Goal: Task Accomplishment & Management: Use online tool/utility

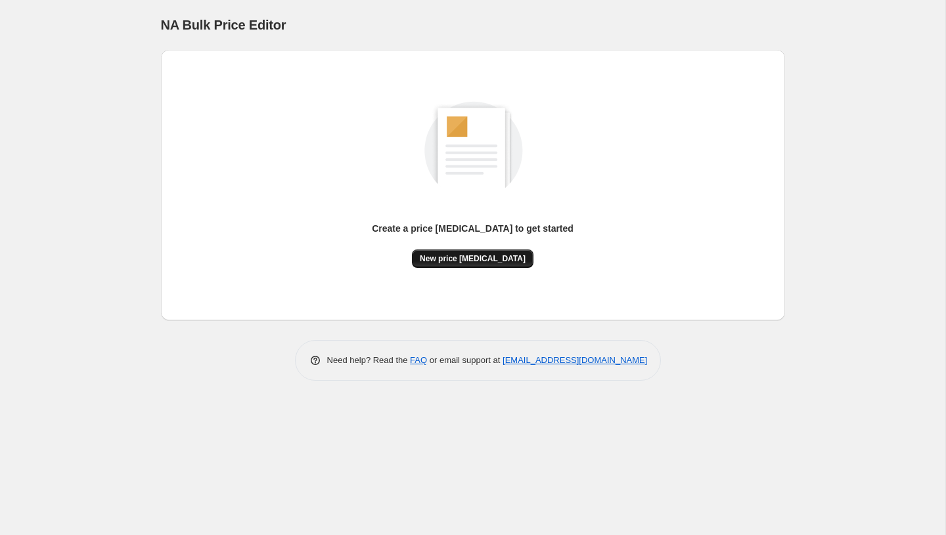
click at [459, 254] on span "New price change job" at bounding box center [473, 258] width 106 height 11
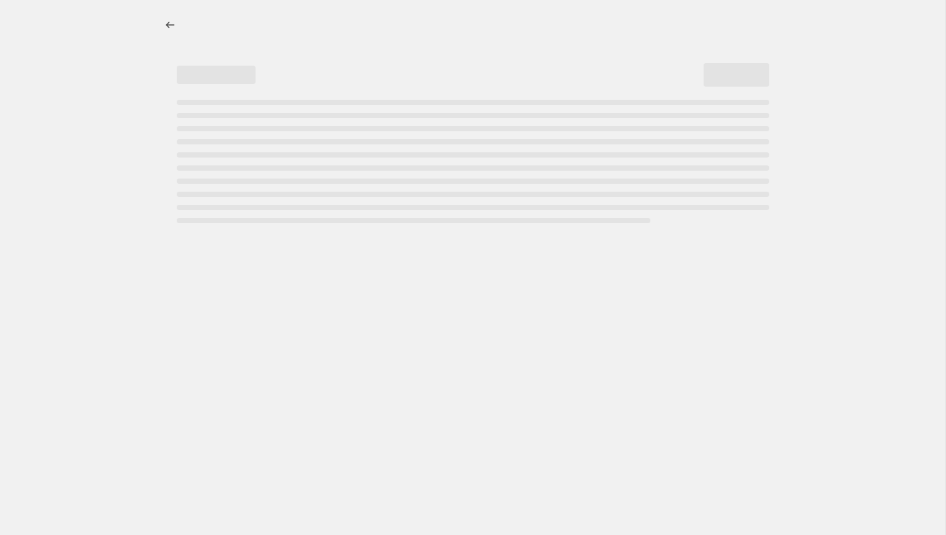
select select "percentage"
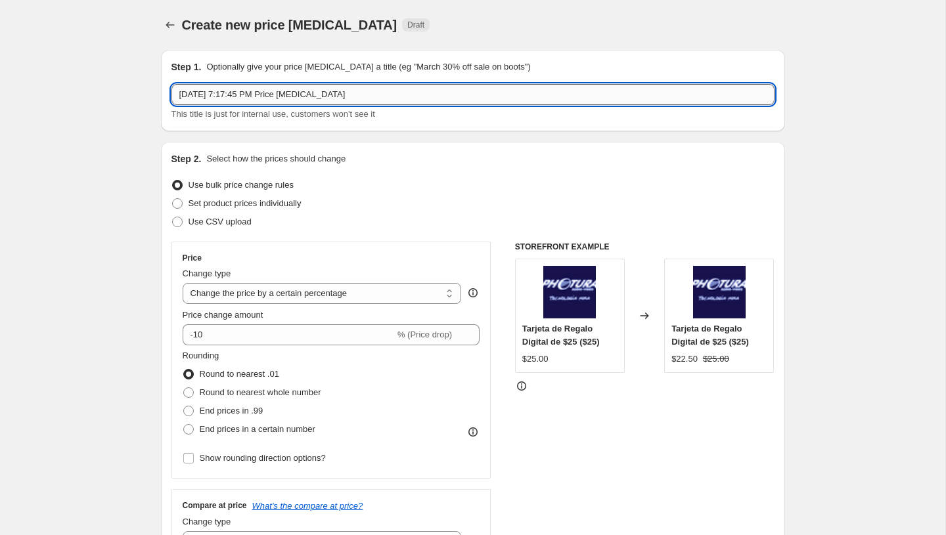
click at [385, 97] on input "Sep 25, 2025, 7:17:45 PM Price change job" at bounding box center [472, 94] width 603 height 21
paste input "PromoTag Total (1 Job) - TERMINA el 25 de Septiembre"
type input "PromoTag Total (1 Job) - TERMINA el 25 de Septiembre"
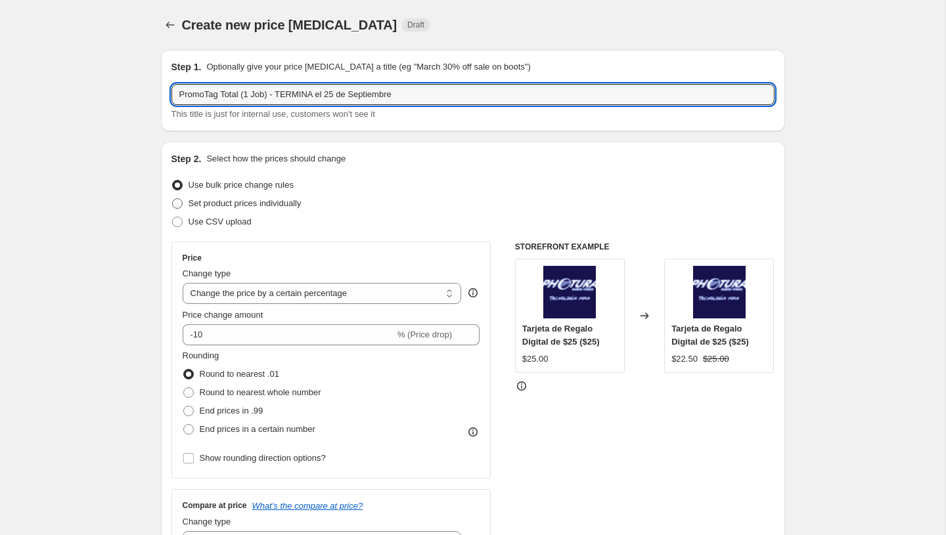
click at [204, 208] on span "Set product prices individually" at bounding box center [244, 203] width 113 height 10
click at [173, 199] on input "Set product prices individually" at bounding box center [172, 198] width 1 height 1
radio input "true"
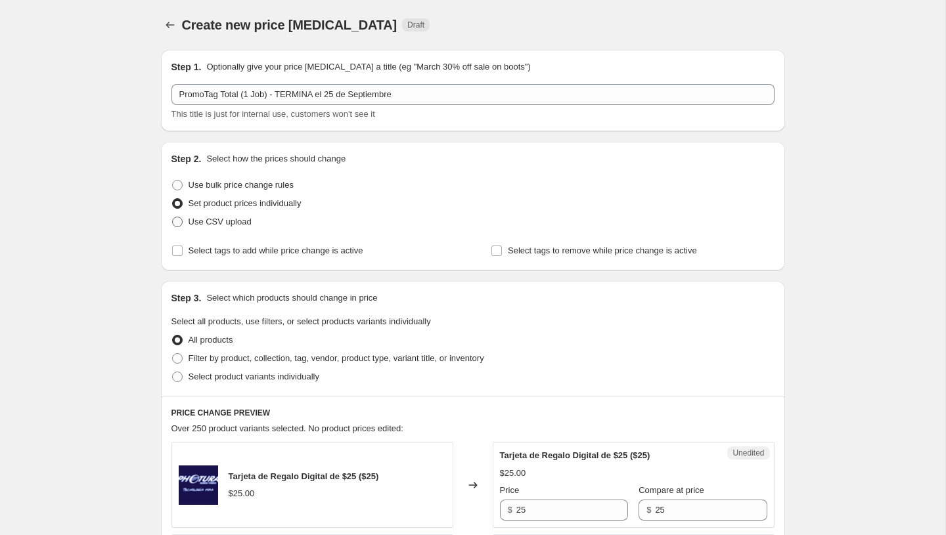
click at [200, 219] on span "Use CSV upload" at bounding box center [219, 222] width 63 height 10
click at [173, 217] on input "Use CSV upload" at bounding box center [172, 217] width 1 height 1
radio input "true"
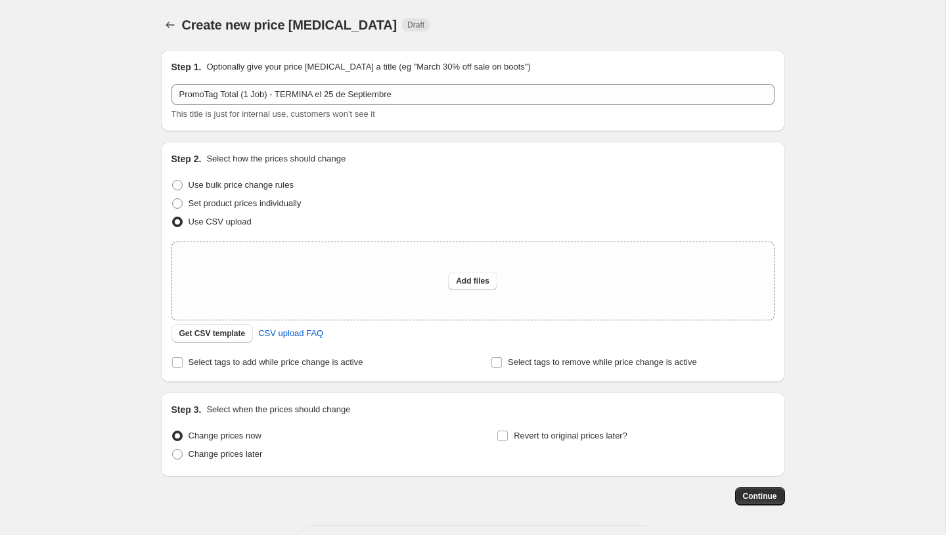
scroll to position [51, 0]
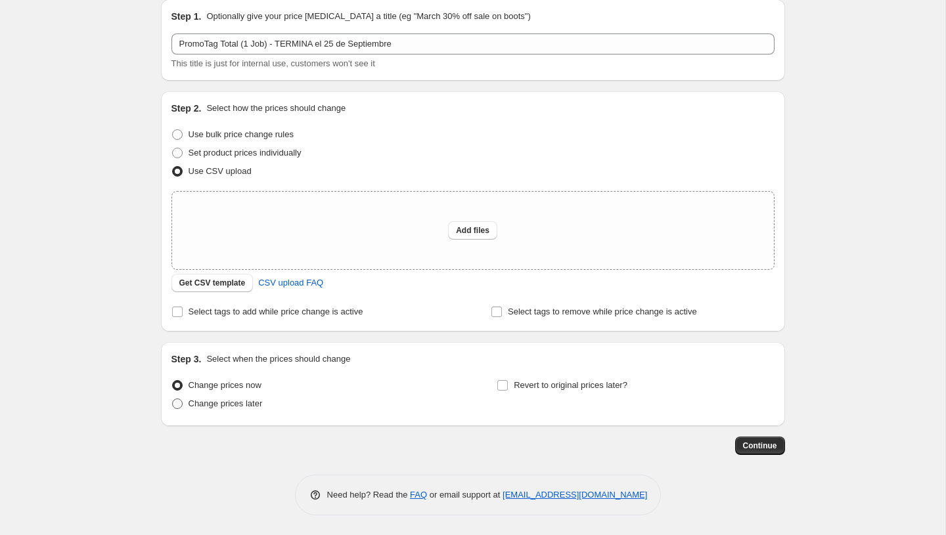
click at [230, 406] on span "Change prices later" at bounding box center [225, 404] width 74 height 10
click at [173, 399] on input "Change prices later" at bounding box center [172, 399] width 1 height 1
radio input "true"
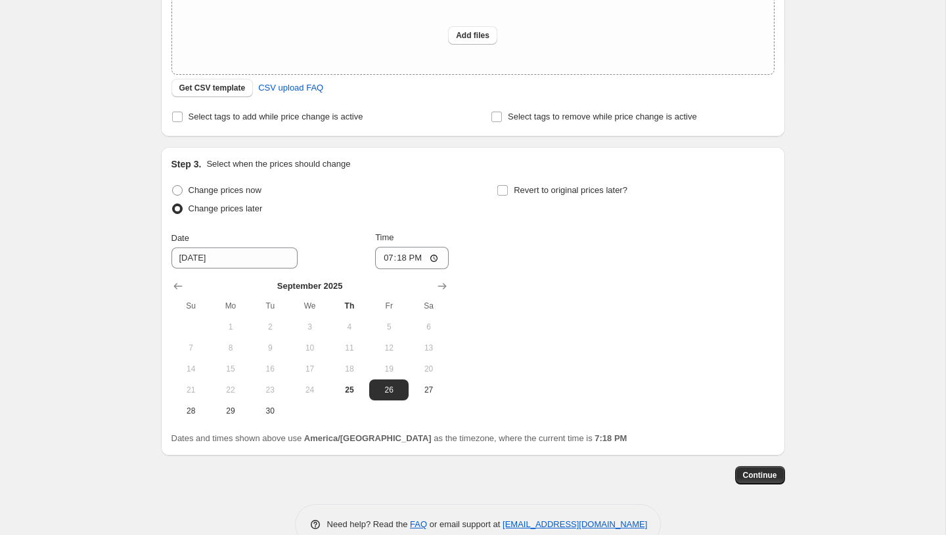
scroll to position [273, 0]
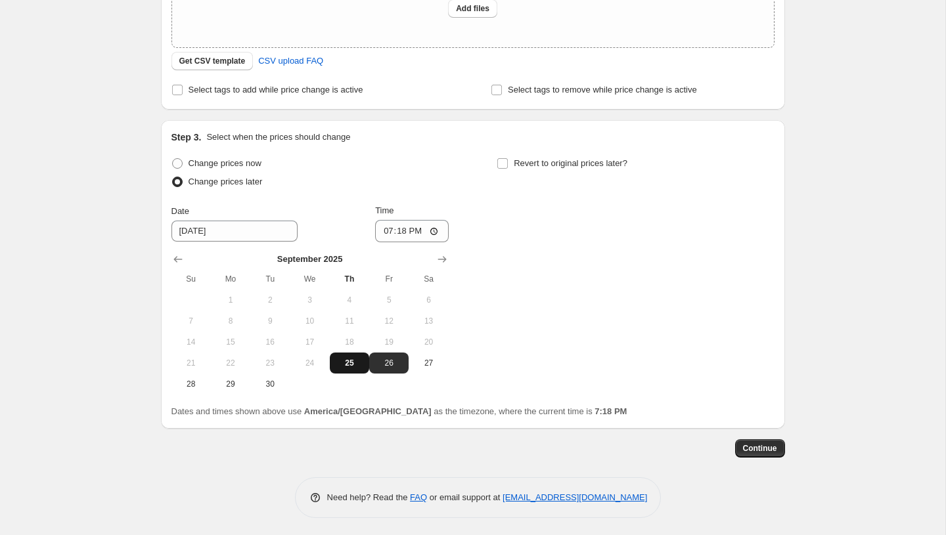
click at [358, 363] on span "25" at bounding box center [349, 363] width 29 height 11
type input "9/25/2025"
click at [380, 233] on input "19:18" at bounding box center [412, 231] width 74 height 22
click at [401, 230] on input "23:59" at bounding box center [412, 231] width 74 height 22
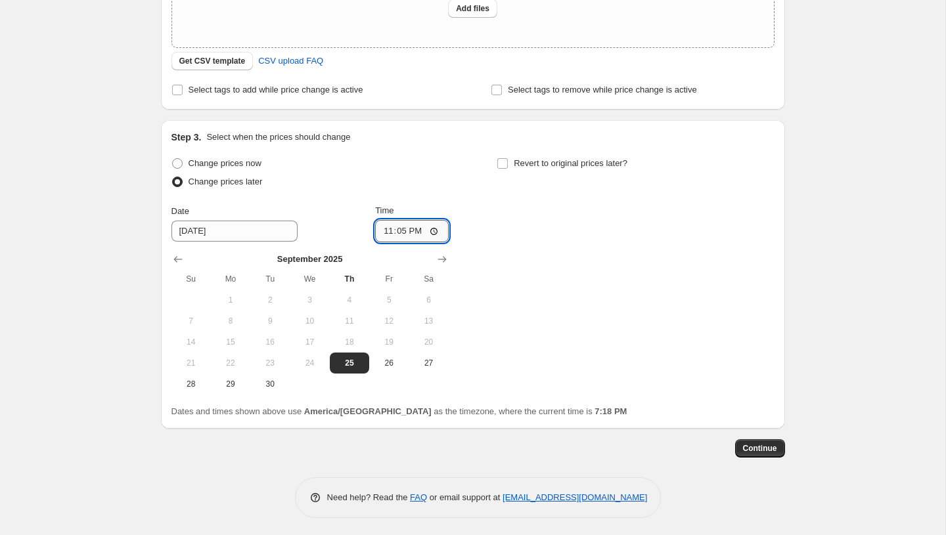
type input "23:58"
click at [751, 452] on span "Continue" at bounding box center [760, 448] width 34 height 11
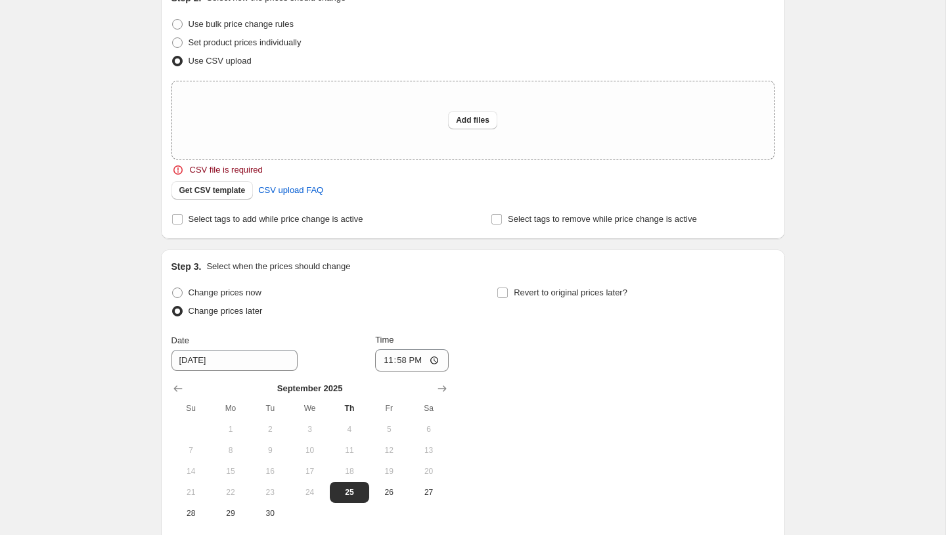
scroll to position [225, 0]
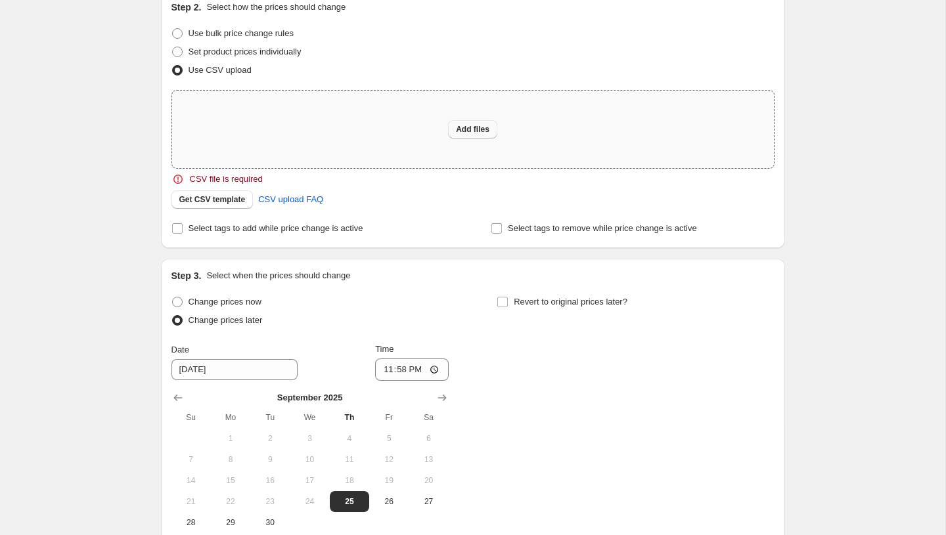
click at [456, 125] on span "Add files" at bounding box center [472, 129] width 33 height 11
type input "C:\fakepath\PromoTag Total (1 Job) - TERMINA el 25 de Septiembre.csv"
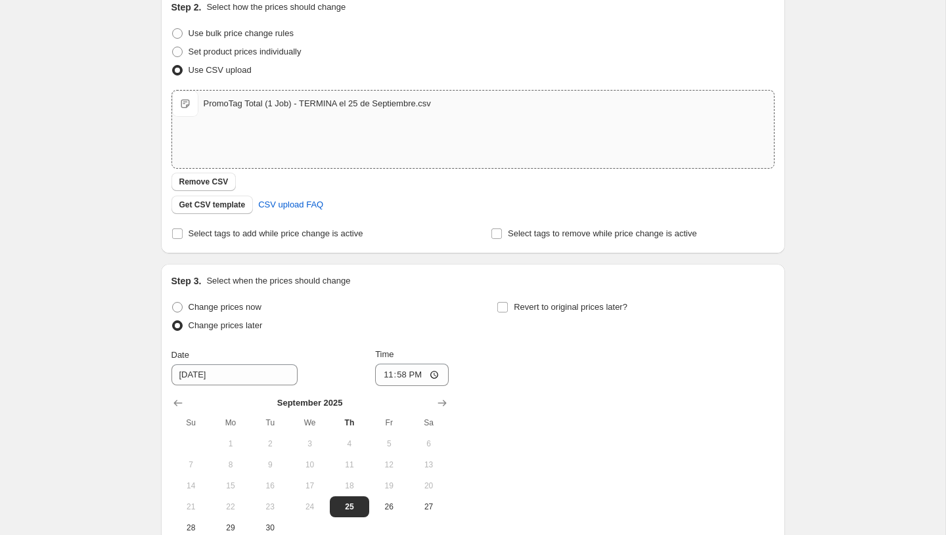
scroll to position [298, 0]
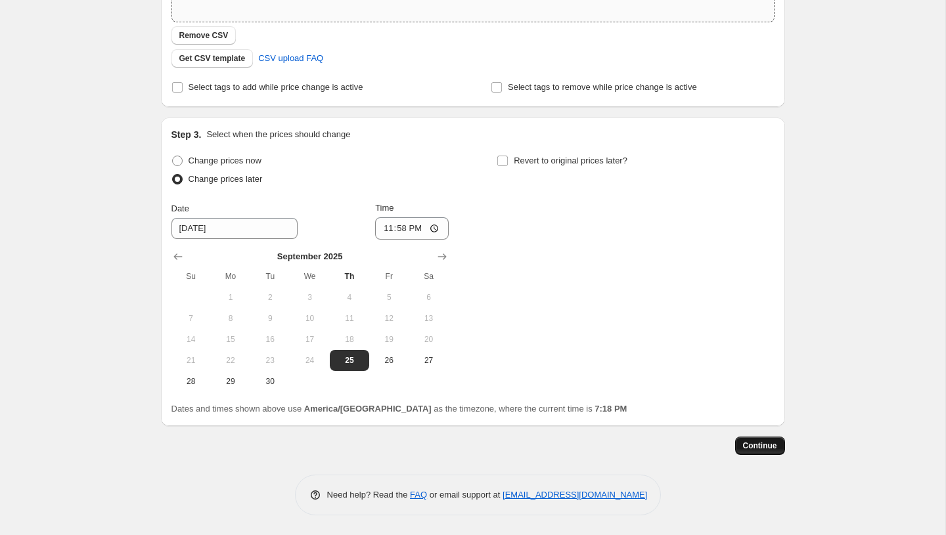
click at [746, 442] on span "Continue" at bounding box center [760, 446] width 34 height 11
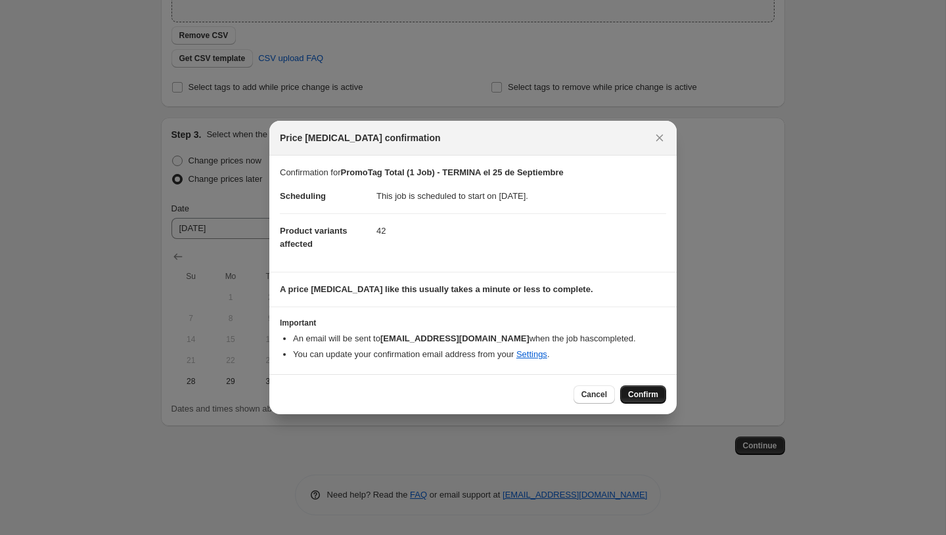
click at [648, 397] on span "Confirm" at bounding box center [643, 394] width 30 height 11
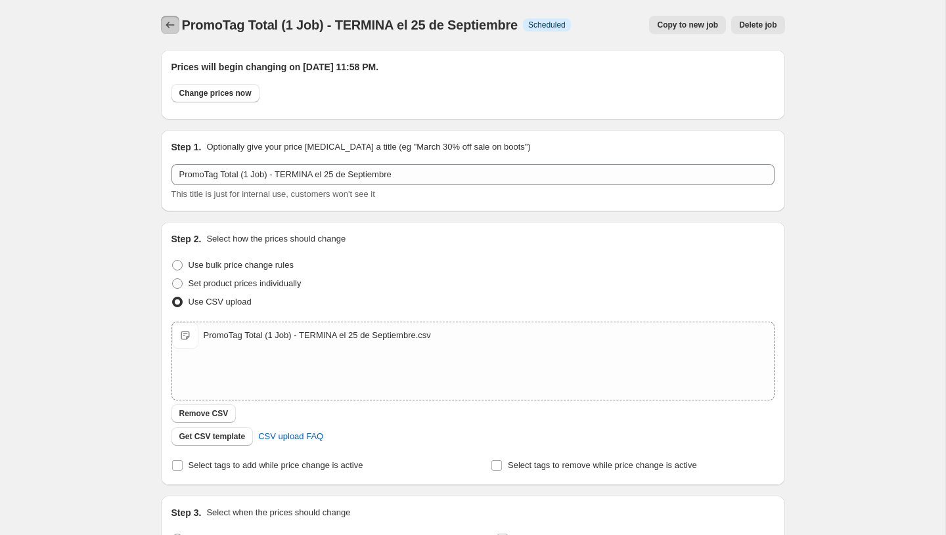
click at [169, 22] on icon "Price change jobs" at bounding box center [170, 24] width 13 height 13
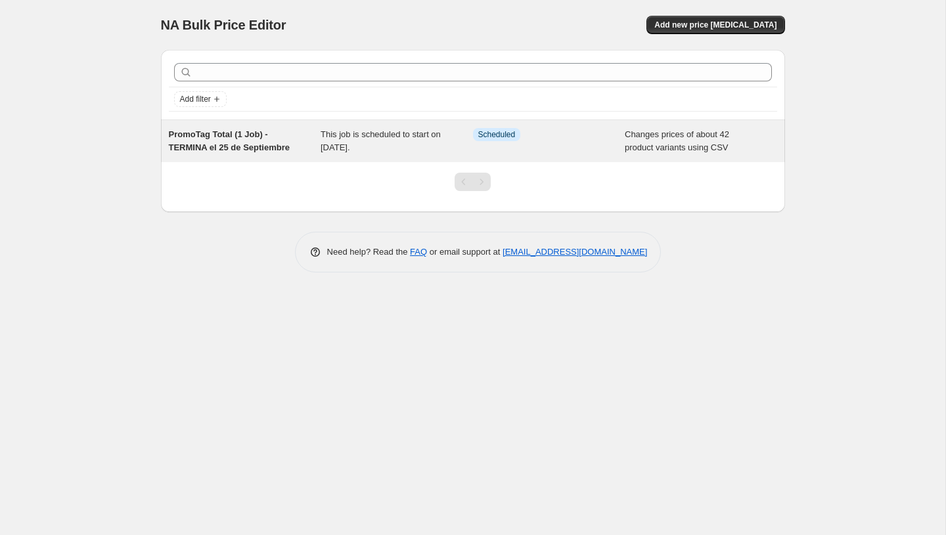
click at [621, 158] on div "PromoTag Total (1 Job) - TERMINA el 25 de Septiembre This job is scheduled to s…" at bounding box center [473, 141] width 624 height 42
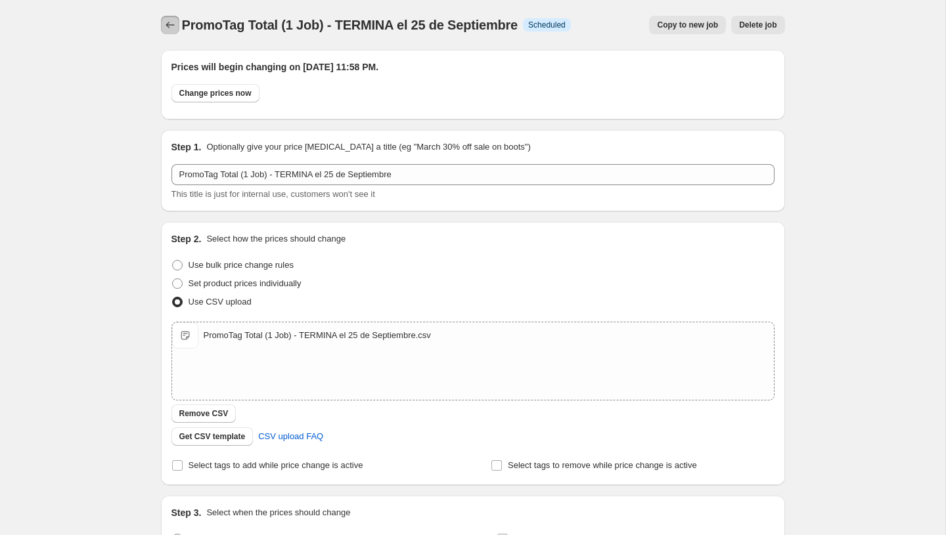
click at [171, 24] on icon "Price change jobs" at bounding box center [170, 24] width 13 height 13
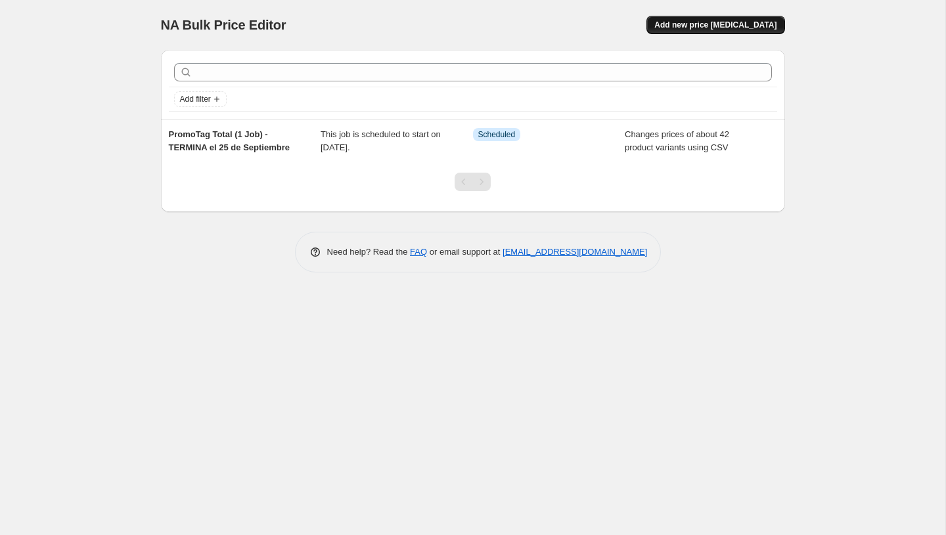
click at [675, 20] on button "Add new price [MEDICAL_DATA]" at bounding box center [715, 25] width 138 height 18
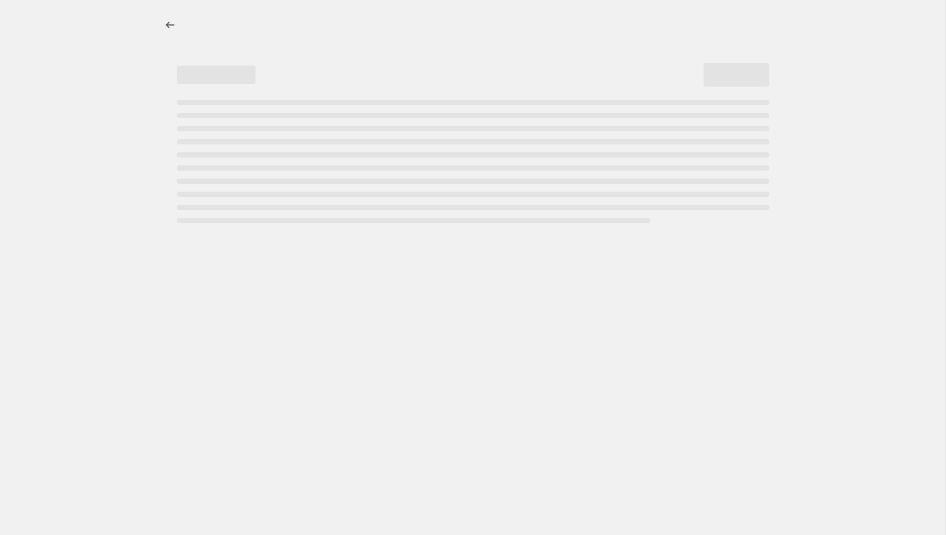
select select "percentage"
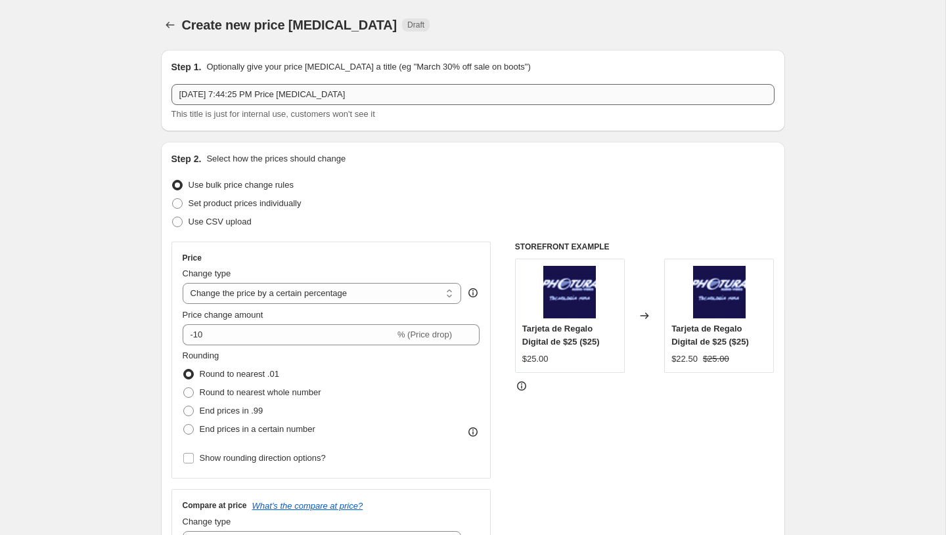
click at [282, 98] on input "Sep 25, 2025, 7:44:25 PM Price change job" at bounding box center [472, 94] width 603 height 21
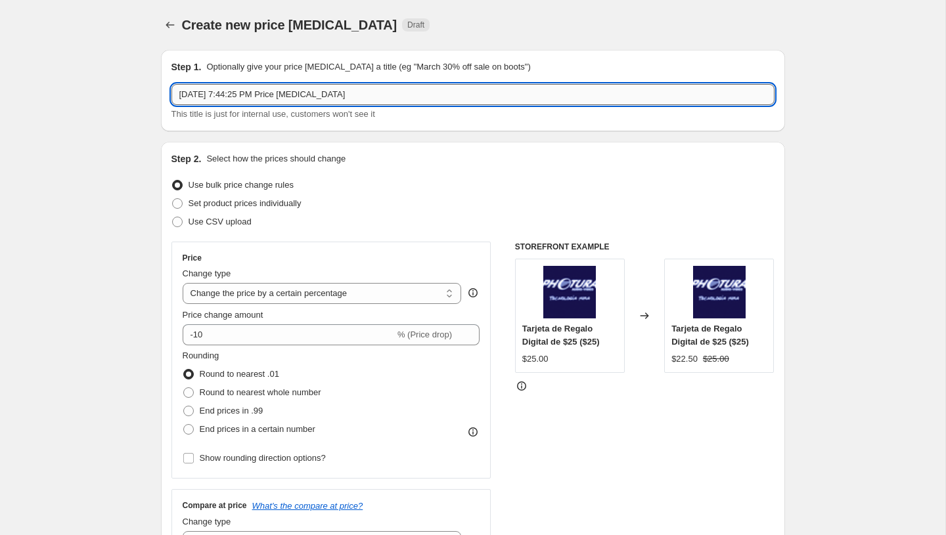
click at [282, 98] on input "Sep 25, 2025, 7:44:25 PM Price change job" at bounding box center [472, 94] width 603 height 21
paste input "PromoTag Total (2 Jobs) - EMPIEZA el 26 de Septiembre"
type input "PromoTag Total (2 Jobs) - EMPIEZA el 26 de Septiembre"
click at [227, 220] on span "Use CSV upload" at bounding box center [219, 222] width 63 height 10
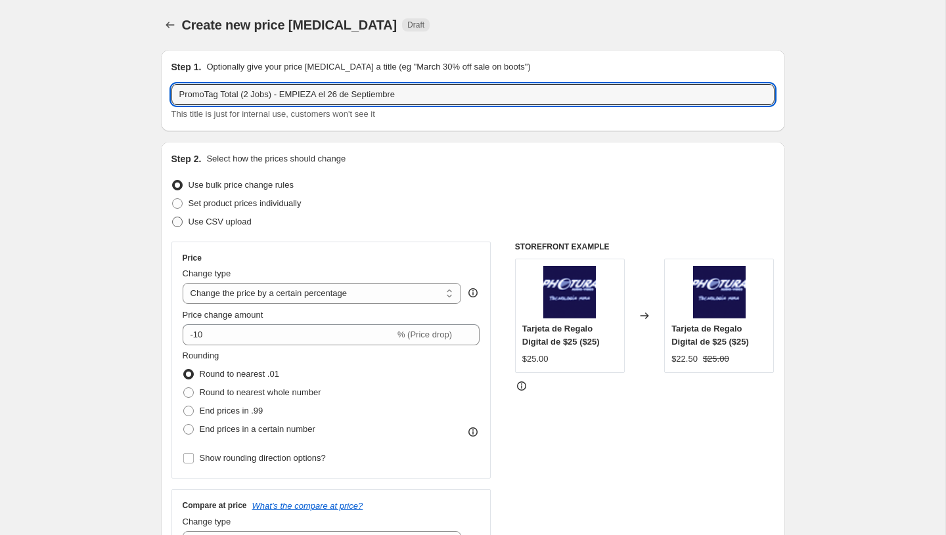
click at [173, 217] on input "Use CSV upload" at bounding box center [172, 217] width 1 height 1
radio input "true"
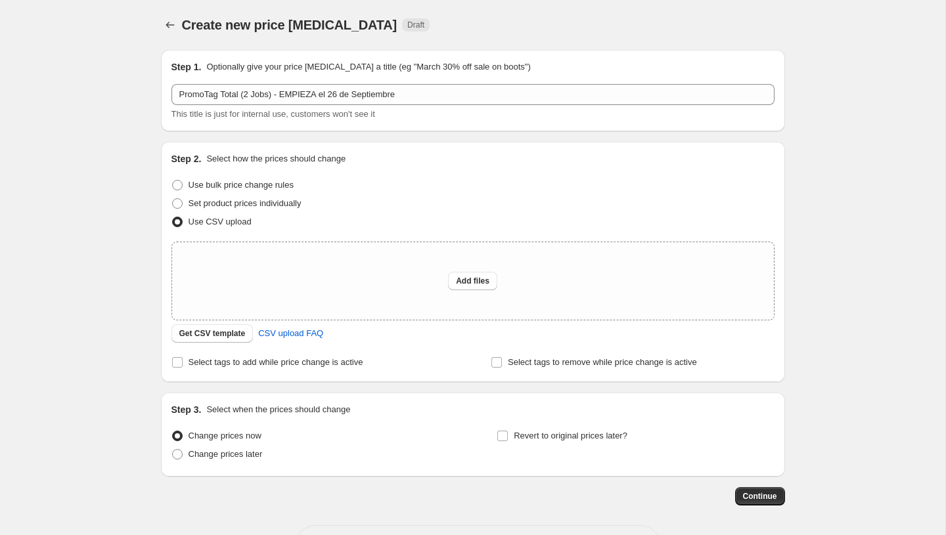
scroll to position [51, 0]
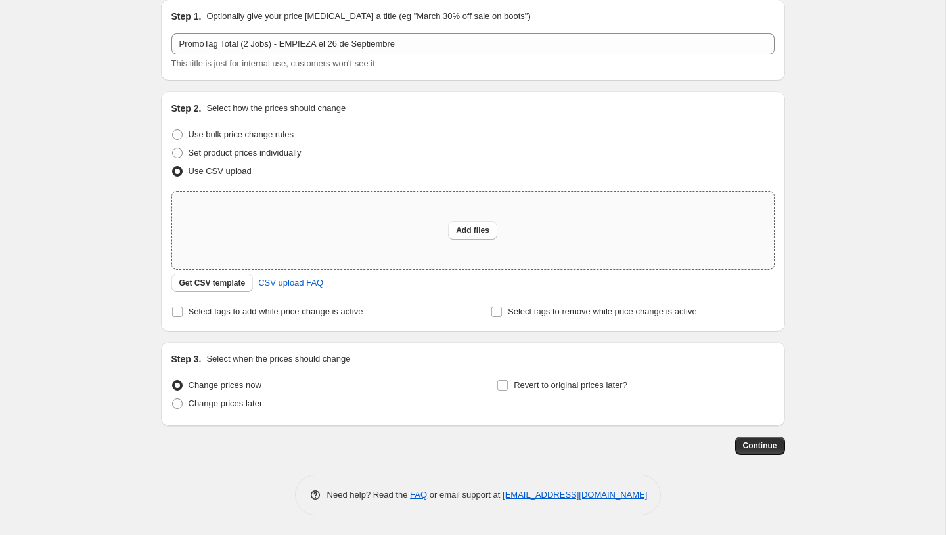
click at [467, 219] on div "Add files" at bounding box center [473, 230] width 602 height 77
type input "C:\fakepath\PromoTag Total (2 Jobs) - EMPIEZA el 26 de Septiembre.csv"
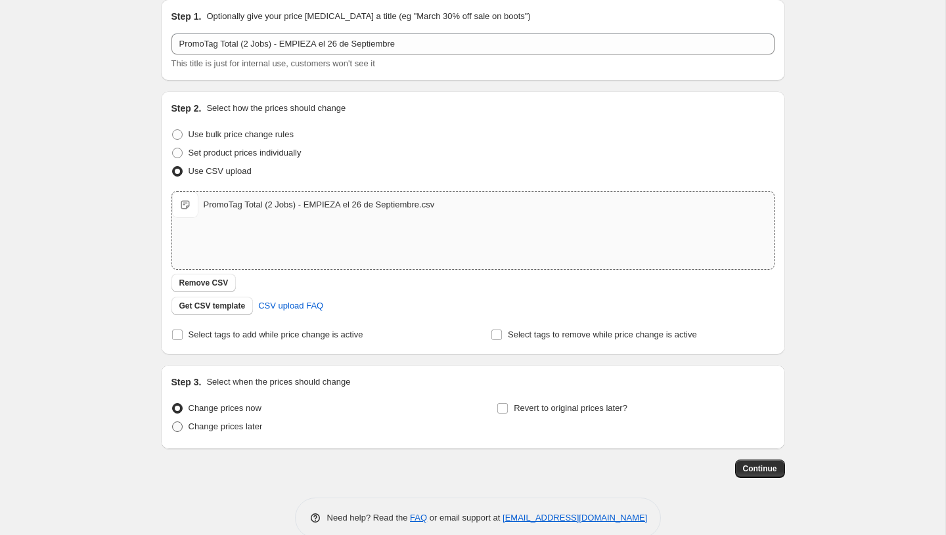
click at [243, 431] on span "Change prices later" at bounding box center [225, 427] width 74 height 10
click at [173, 422] on input "Change prices later" at bounding box center [172, 422] width 1 height 1
radio input "true"
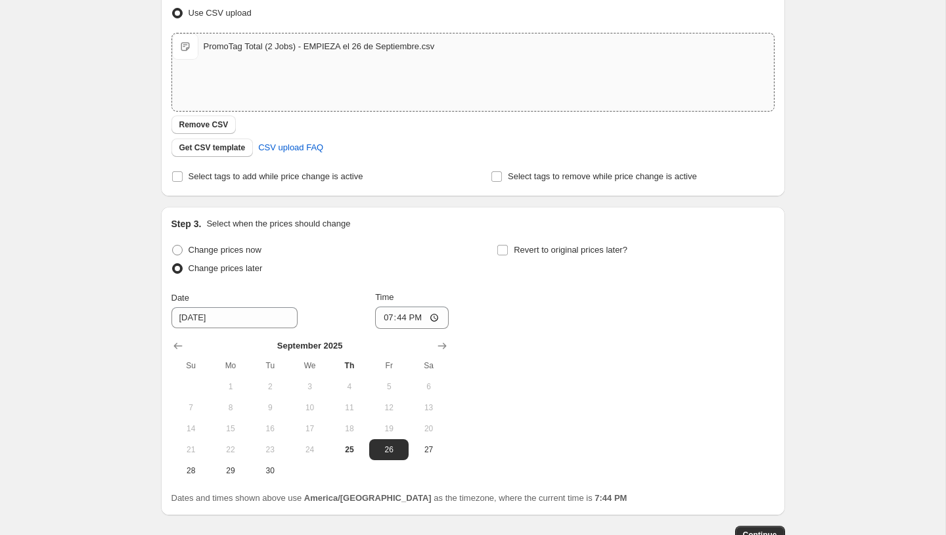
scroll to position [298, 0]
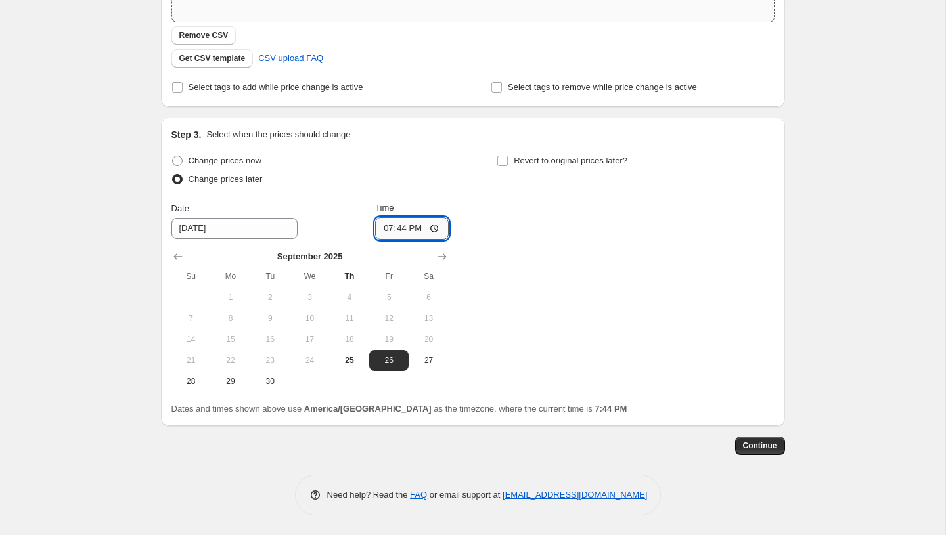
click at [386, 235] on input "19:44" at bounding box center [412, 228] width 74 height 22
type input "00:00"
click at [754, 449] on span "Continue" at bounding box center [760, 446] width 34 height 11
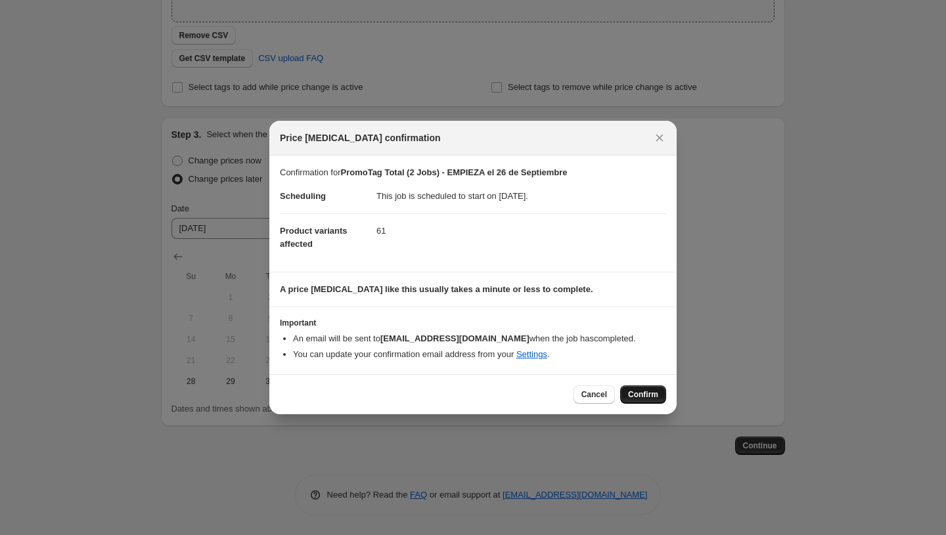
click at [649, 395] on span "Confirm" at bounding box center [643, 394] width 30 height 11
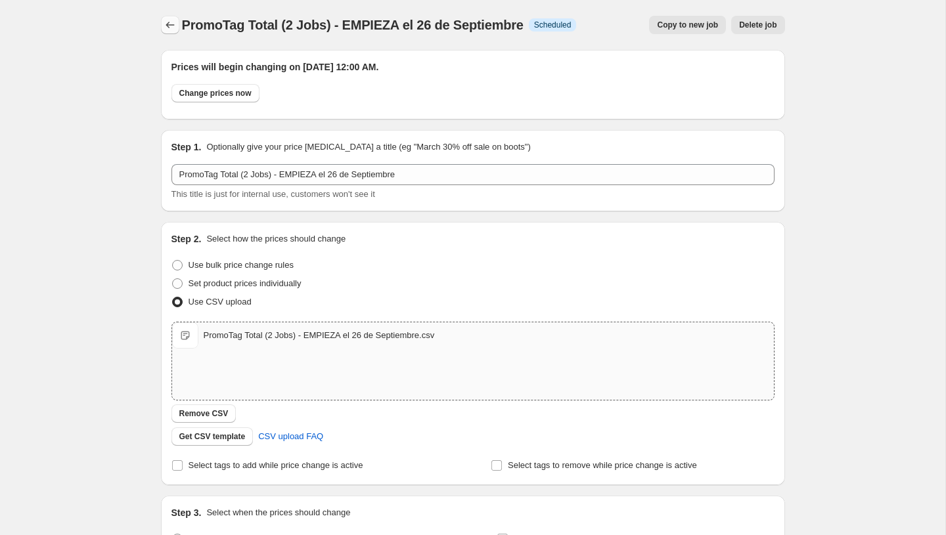
click at [168, 28] on icon "Price change jobs" at bounding box center [170, 24] width 13 height 13
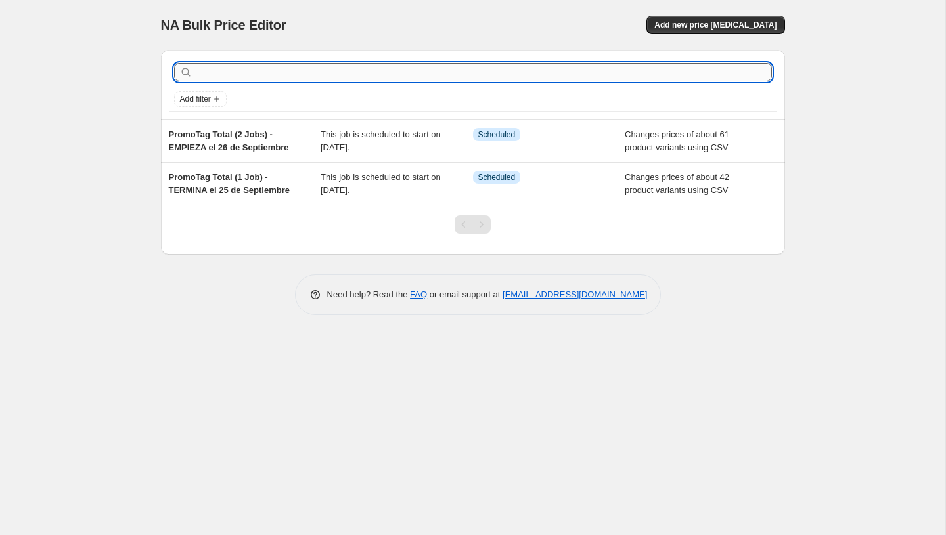
click at [273, 74] on input "text" at bounding box center [483, 72] width 577 height 18
type input "wt9l"
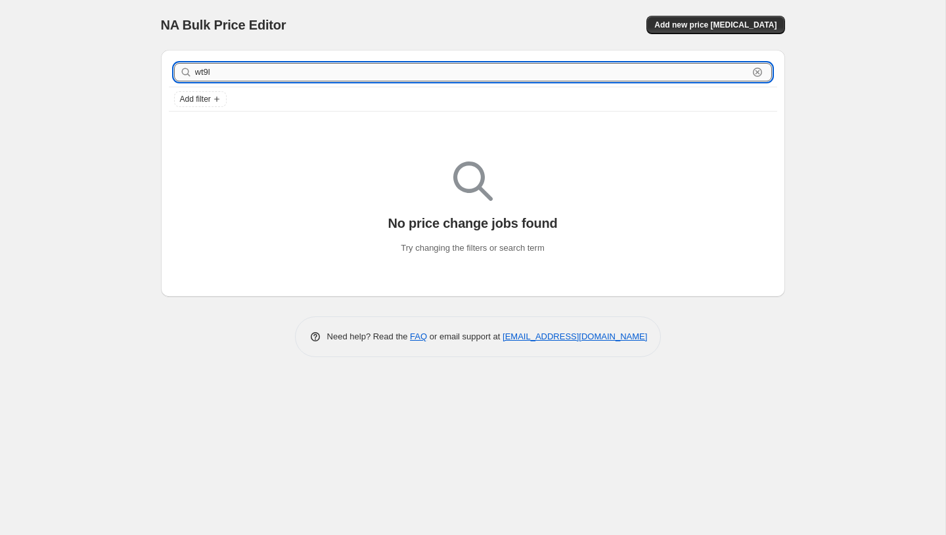
click at [218, 73] on input "wt9l" at bounding box center [471, 72] width 553 height 18
